Goal: Check status: Check status

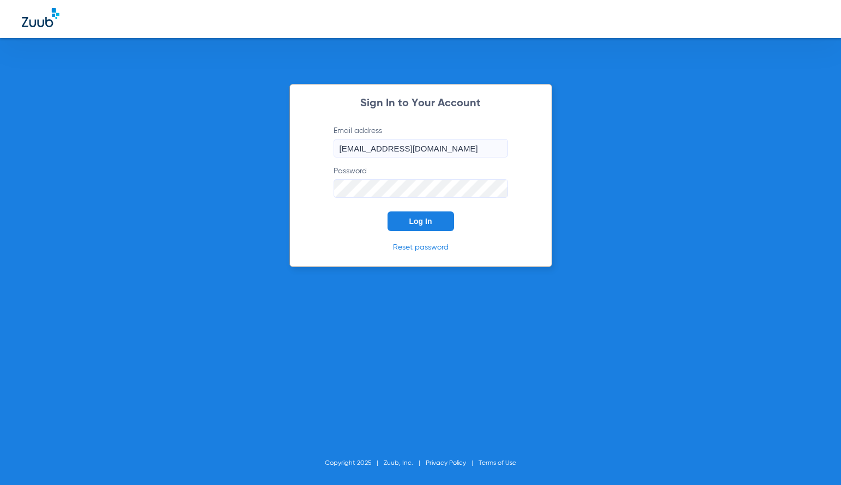
click at [441, 219] on button "Log In" at bounding box center [421, 222] width 67 height 20
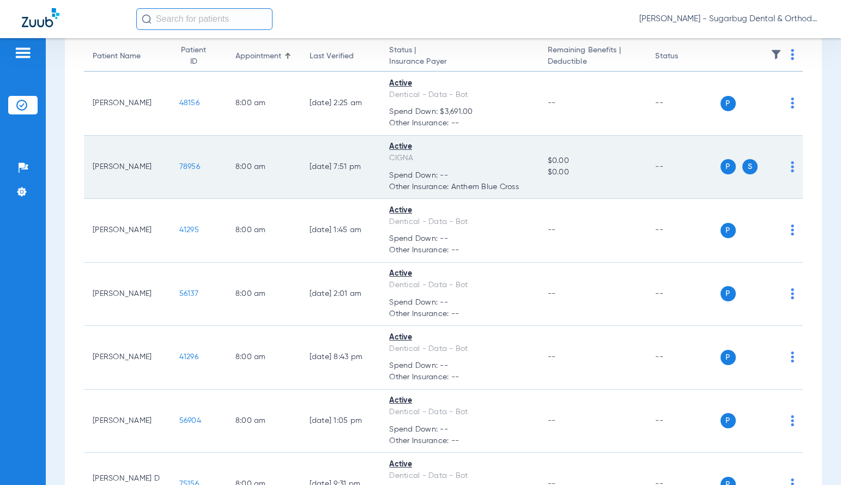
scroll to position [55, 0]
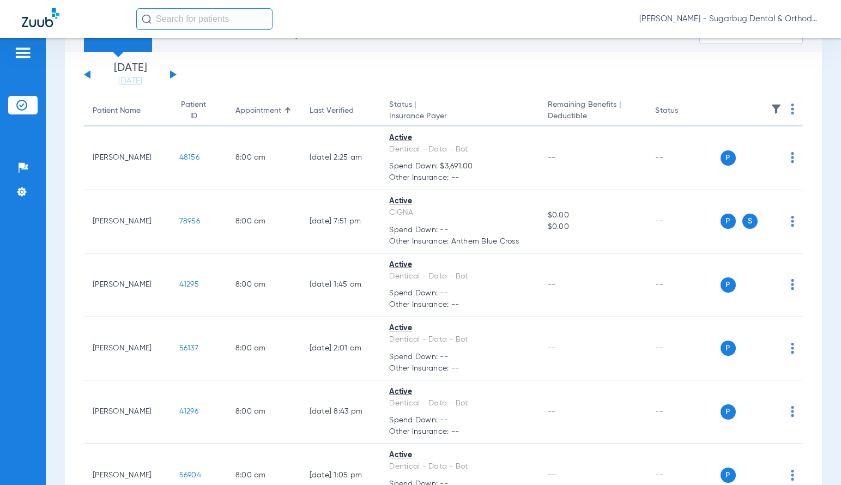
click at [167, 76] on div "[DATE] [DATE] [DATE] [DATE] [DATE] [DATE] [DATE] [DATE] [DATE] [DATE] [DATE] [D…" at bounding box center [130, 75] width 93 height 24
click at [173, 72] on div "[DATE] [DATE] [DATE] [DATE] [DATE] [DATE] [DATE] [DATE] [DATE] [DATE] [DATE] [D…" at bounding box center [130, 75] width 93 height 24
click at [172, 75] on button at bounding box center [173, 74] width 7 height 8
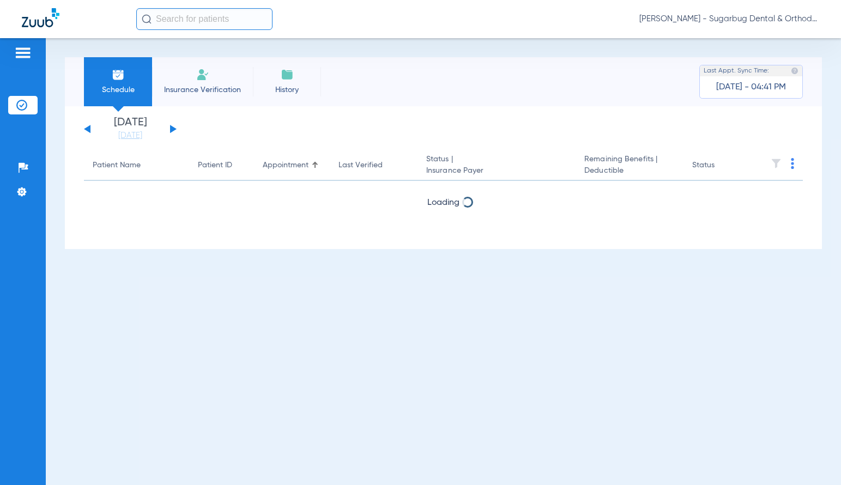
click at [172, 130] on button at bounding box center [173, 129] width 7 height 8
click at [172, 134] on div "[DATE] [DATE] [DATE] [DATE] [DATE] [DATE] [DATE] [DATE] [DATE] [DATE] [DATE] [D…" at bounding box center [130, 129] width 93 height 24
click at [172, 130] on button at bounding box center [173, 129] width 7 height 8
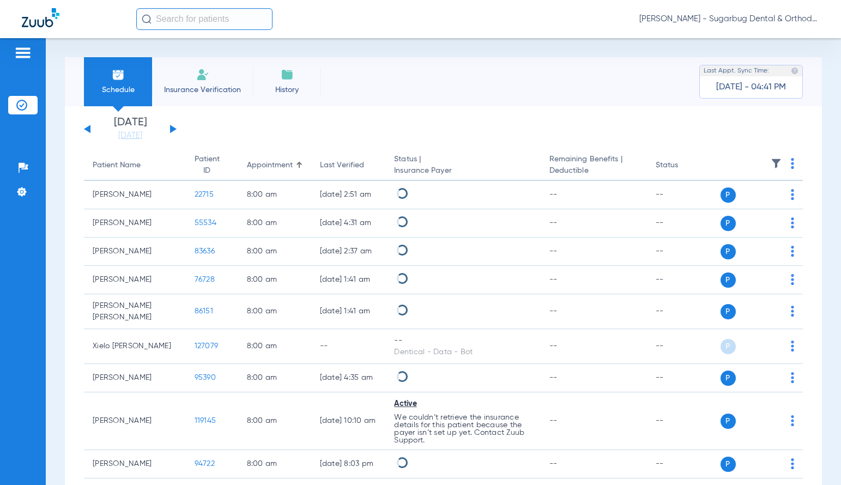
click at [172, 130] on button at bounding box center [173, 129] width 7 height 8
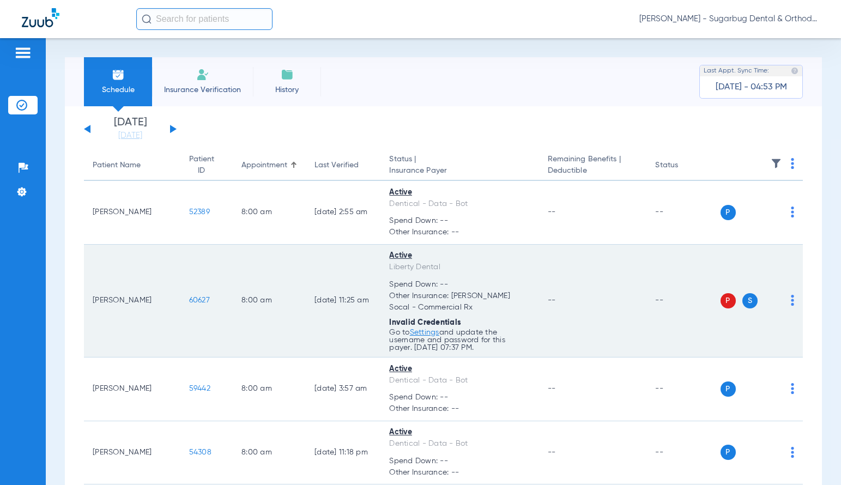
drag, startPoint x: 165, startPoint y: 303, endPoint x: 195, endPoint y: 303, distance: 30.0
click at [195, 303] on td "60627" at bounding box center [206, 301] width 52 height 113
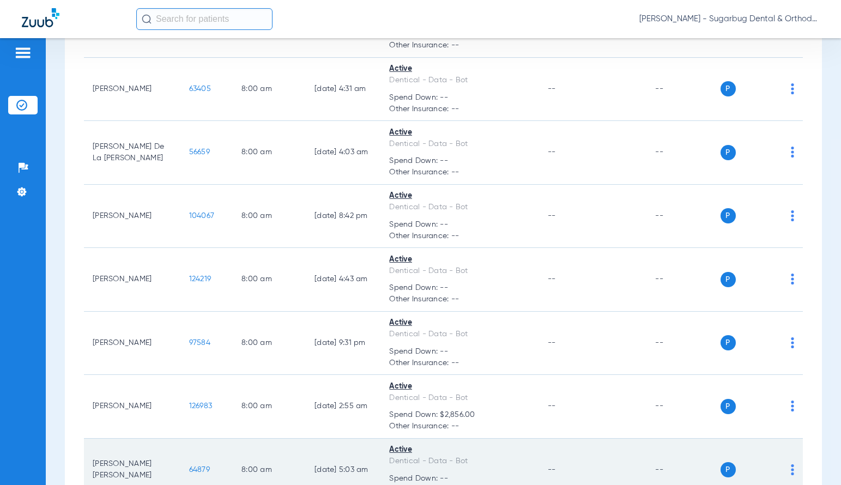
scroll to position [600, 0]
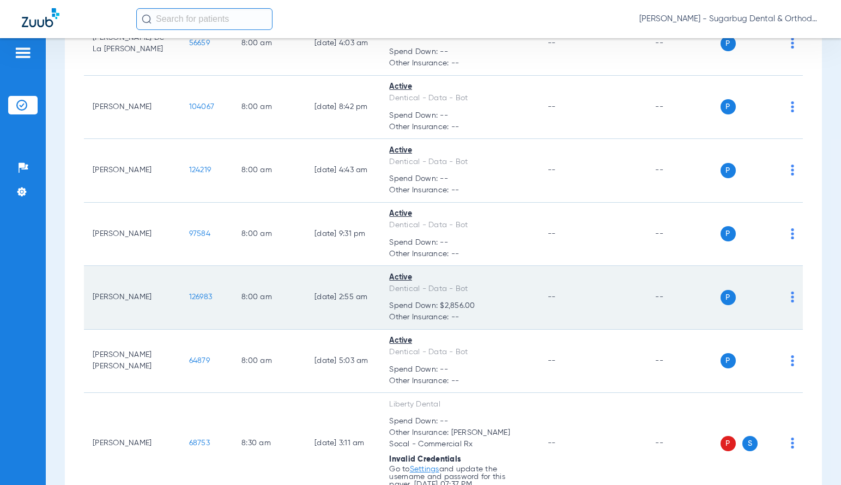
drag, startPoint x: 163, startPoint y: 300, endPoint x: 198, endPoint y: 298, distance: 34.9
click at [198, 298] on td "126983" at bounding box center [206, 298] width 52 height 64
copy span "126983"
click at [189, 294] on span "126983" at bounding box center [200, 297] width 23 height 8
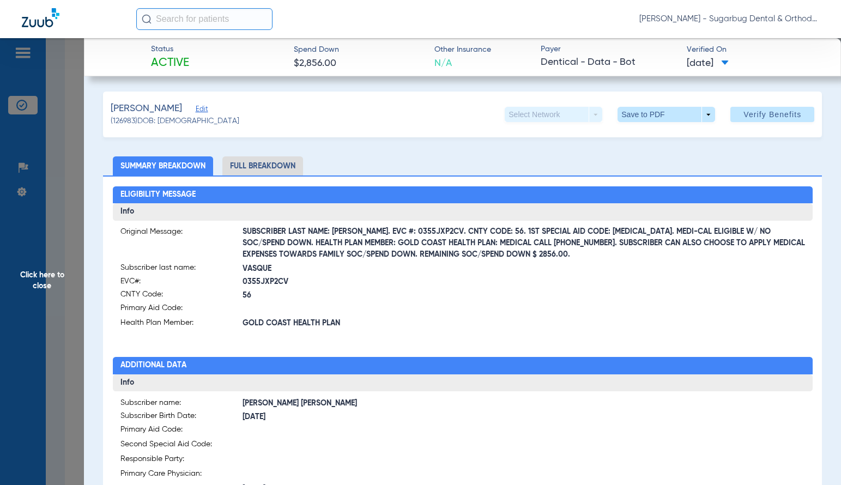
click at [43, 288] on span "Click here to close" at bounding box center [42, 280] width 84 height 485
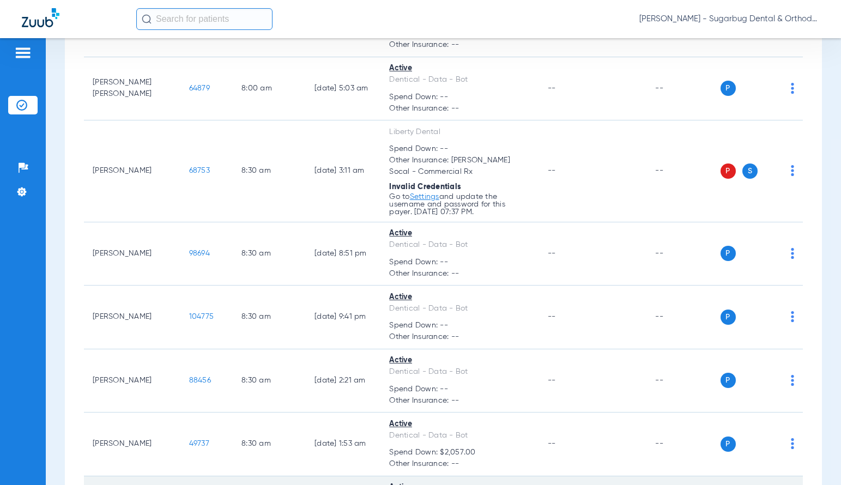
scroll to position [1036, 0]
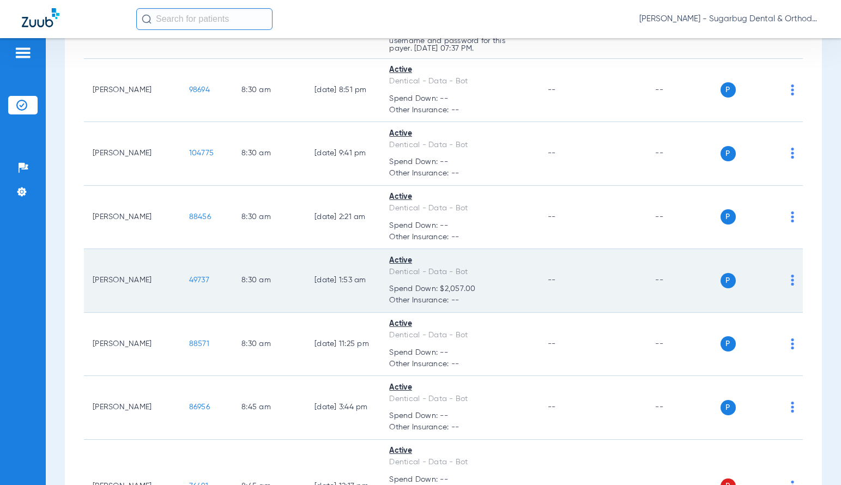
drag, startPoint x: 156, startPoint y: 277, endPoint x: 190, endPoint y: 282, distance: 34.2
click at [190, 282] on tr "[PERSON_NAME] 49737 8:30 AM [DATE] 1:53 AM Active Dentical - Data - Bot Spend D…" at bounding box center [443, 281] width 719 height 64
copy tr "49737"
